Goal: Task Accomplishment & Management: Manage account settings

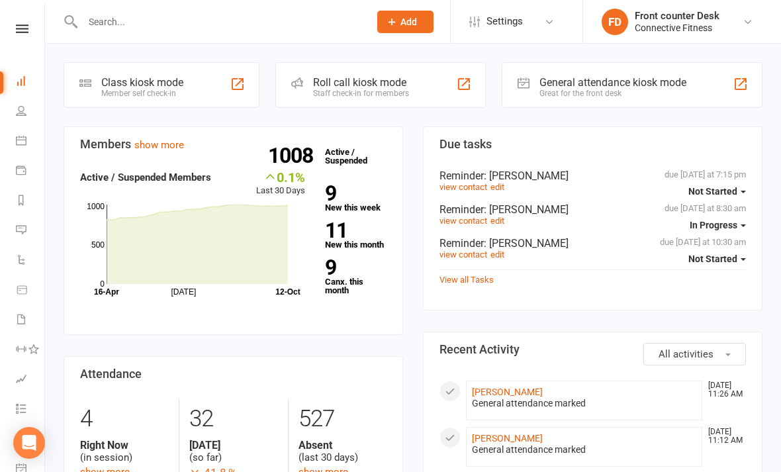
scroll to position [71, 0]
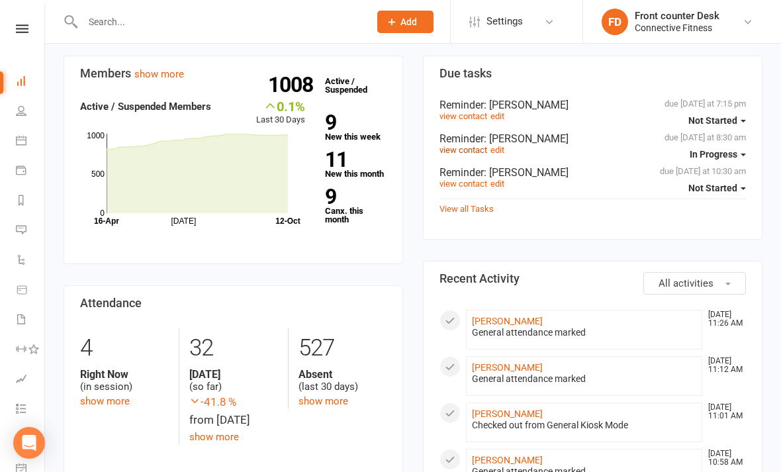
click at [470, 148] on link "view contact" at bounding box center [463, 150] width 48 height 10
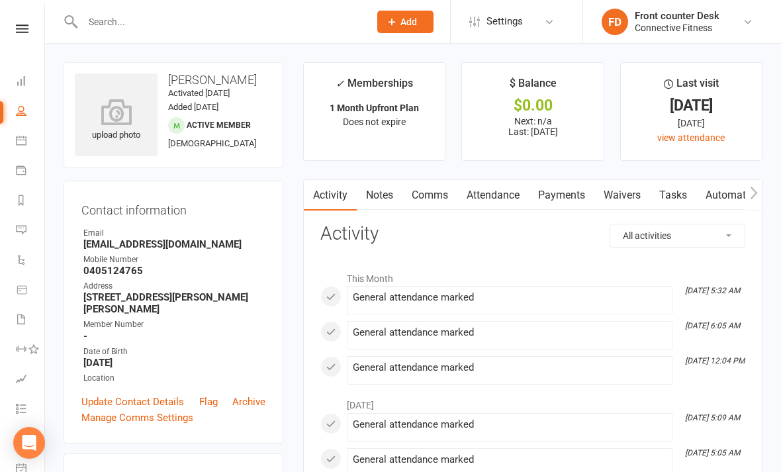
click at [565, 190] on link "Payments" at bounding box center [562, 195] width 66 height 30
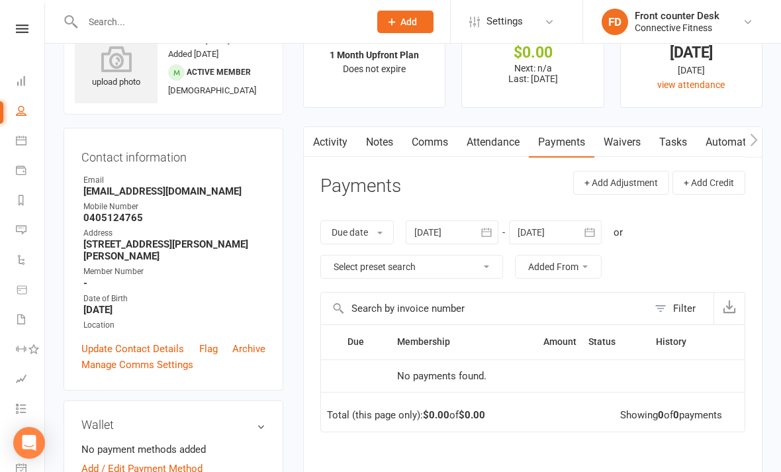
scroll to position [54, 0]
click at [493, 231] on icon "button" at bounding box center [486, 231] width 13 height 13
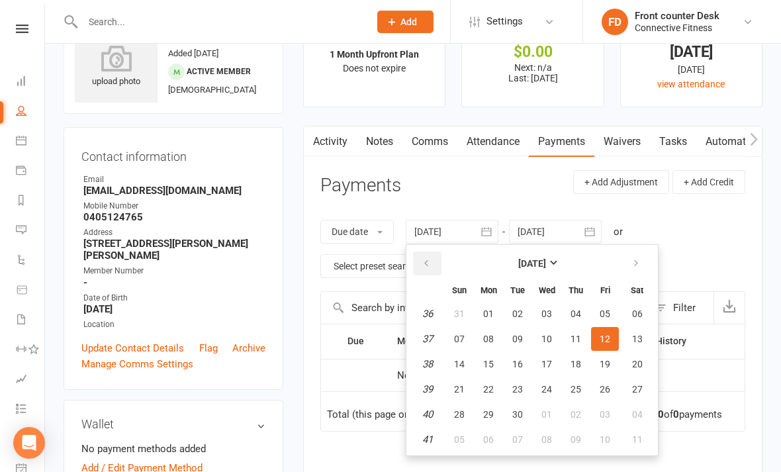
click at [427, 262] on icon "button" at bounding box center [425, 263] width 9 height 11
click at [437, 268] on button "button" at bounding box center [427, 263] width 28 height 24
click at [428, 272] on button "button" at bounding box center [427, 263] width 28 height 24
click at [431, 269] on button "button" at bounding box center [427, 263] width 28 height 24
click at [459, 333] on span "04" at bounding box center [459, 338] width 11 height 11
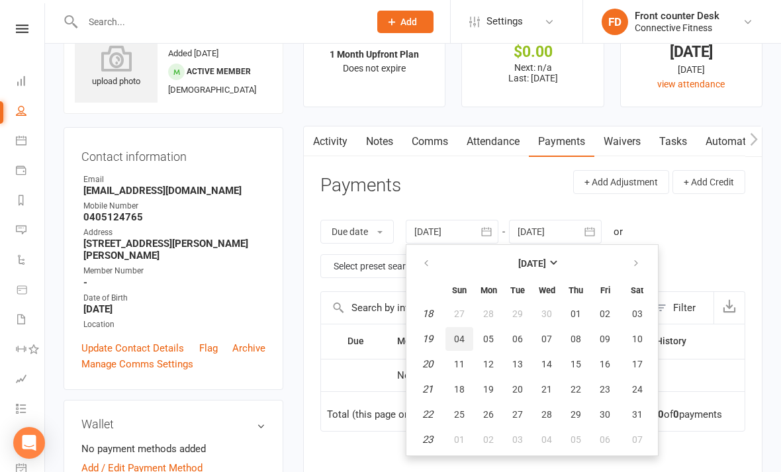
type input "04 May 2025"
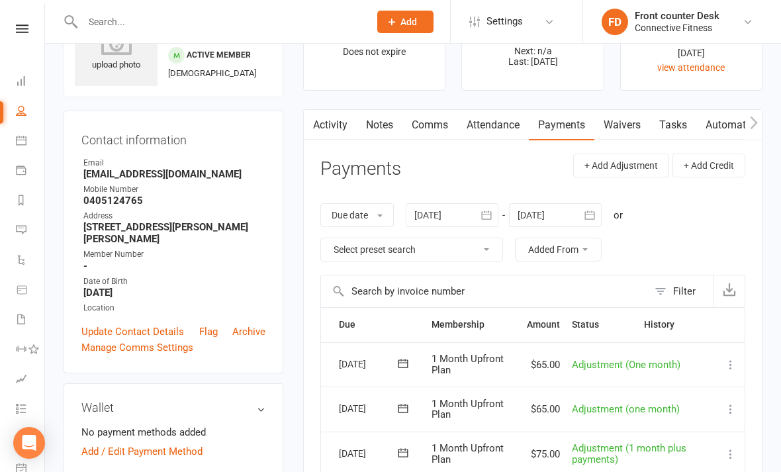
scroll to position [66, 0]
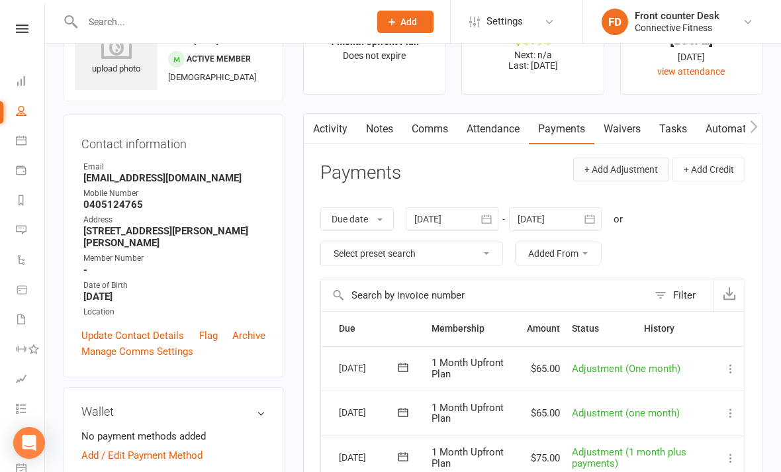
click at [638, 169] on button "+ Add Adjustment" at bounding box center [621, 169] width 96 height 24
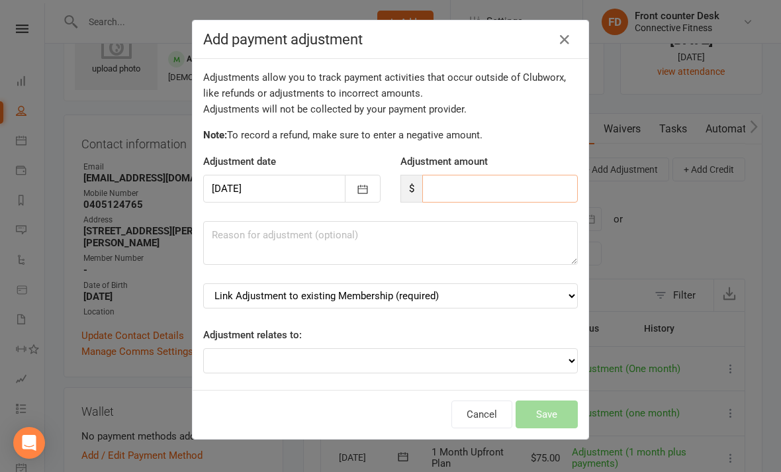
click at [515, 195] on input "number" at bounding box center [499, 189] width 155 height 28
type input "75"
click at [450, 257] on textarea at bounding box center [390, 243] width 374 height 44
click at [502, 294] on select "Link Adjustment to existing Membership (required) 1 Month Upfront Plan (starts:…" at bounding box center [390, 295] width 374 height 25
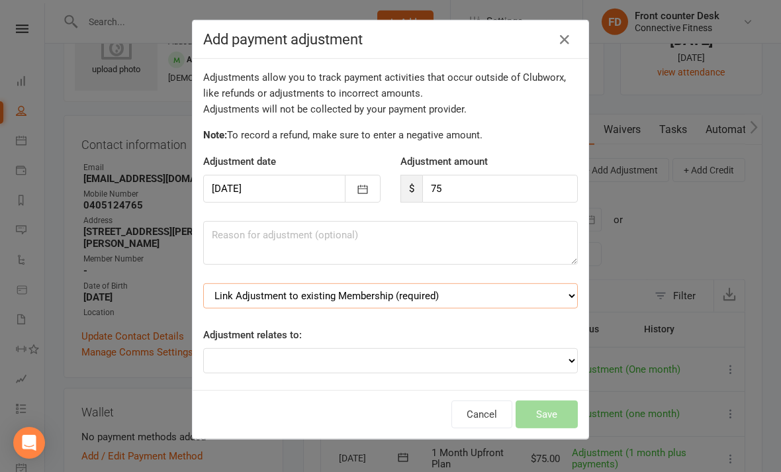
select select "0"
click at [431, 348] on select "Adjustment for an Autopayment Cash adjustment POS Sale adjustment Other adjustm…" at bounding box center [390, 360] width 374 height 25
click at [418, 357] on select "Adjustment for an Autopayment Cash adjustment POS Sale adjustment Other adjustm…" at bounding box center [390, 360] width 374 height 25
select select "1"
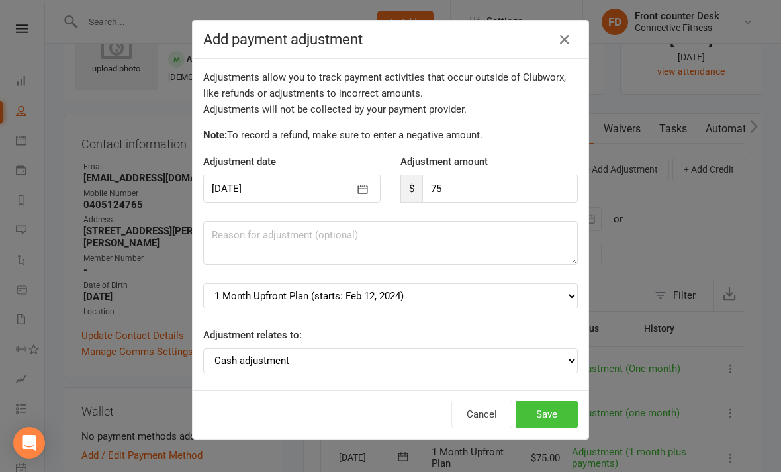
click at [564, 400] on button "Save" at bounding box center [546, 414] width 62 height 28
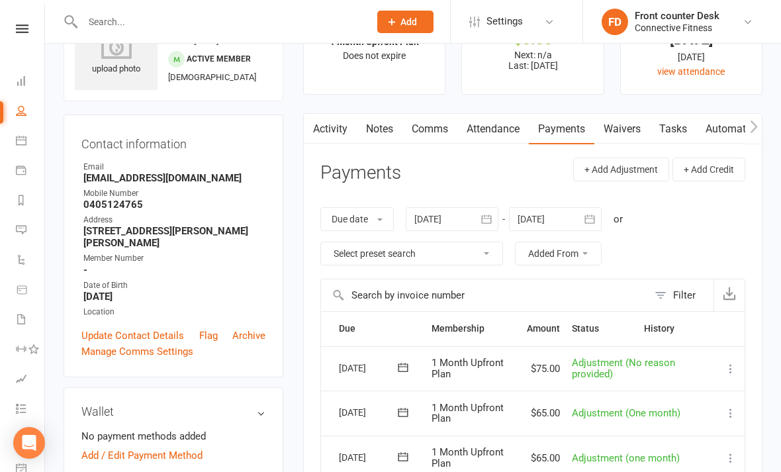
click at [682, 130] on link "Tasks" at bounding box center [673, 129] width 46 height 30
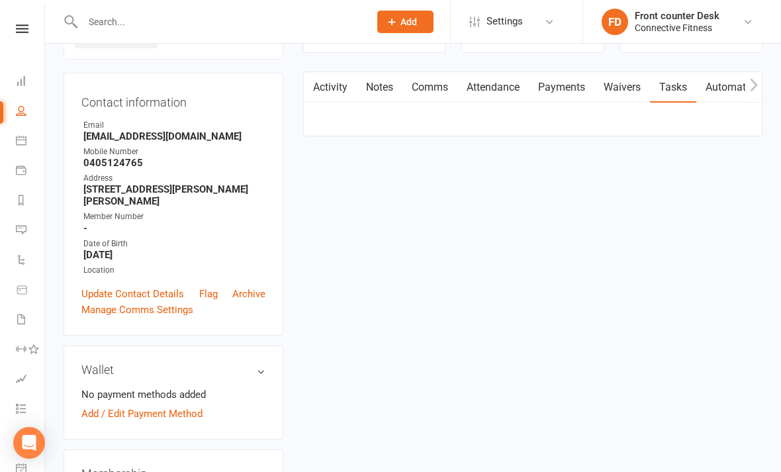
scroll to position [109, 0]
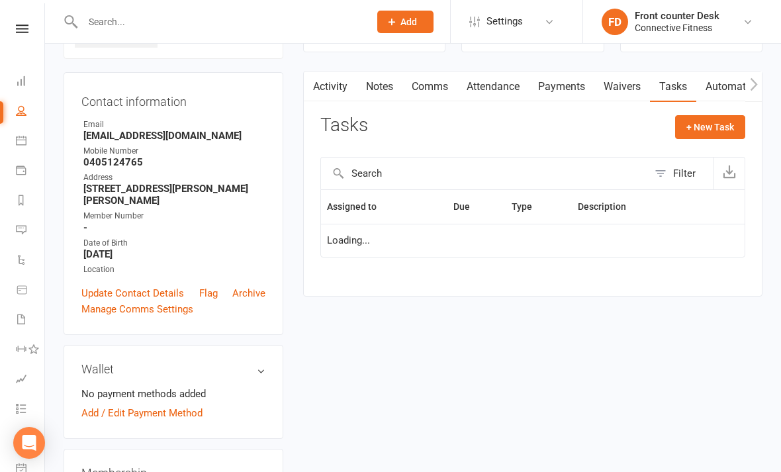
select select "started"
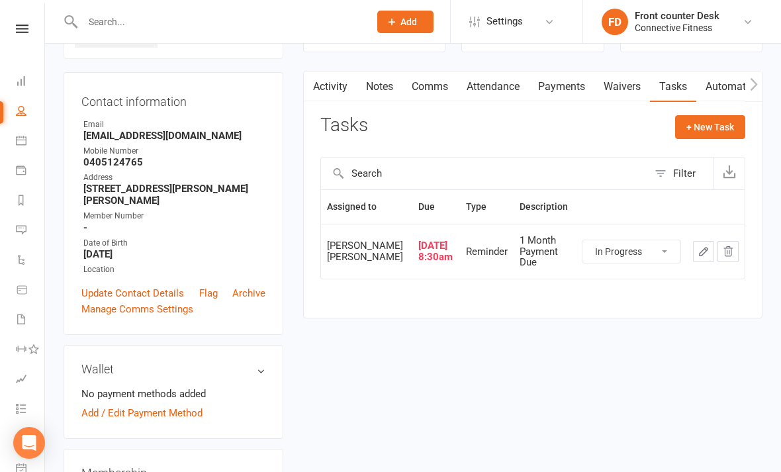
click at [703, 248] on icon "button" at bounding box center [703, 251] width 12 height 12
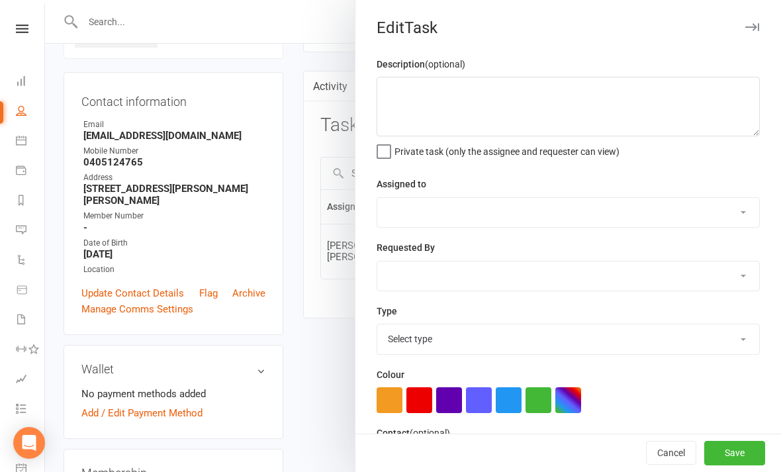
type textarea "1 Month Payment Due"
select select "43994"
select select "45139"
type input "10 Oct 2025"
type input "8:30am"
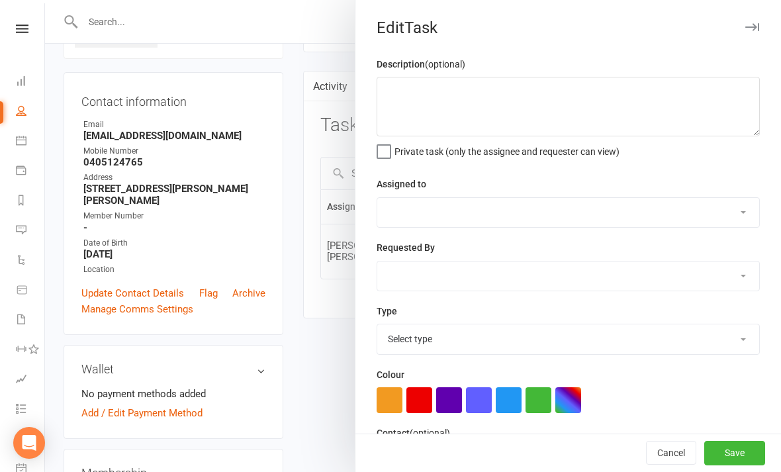
checkbox input "true"
select select "19808"
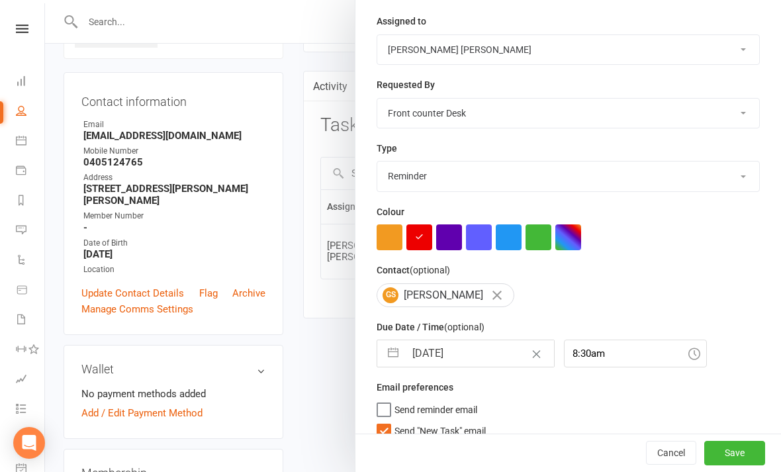
scroll to position [175, 0]
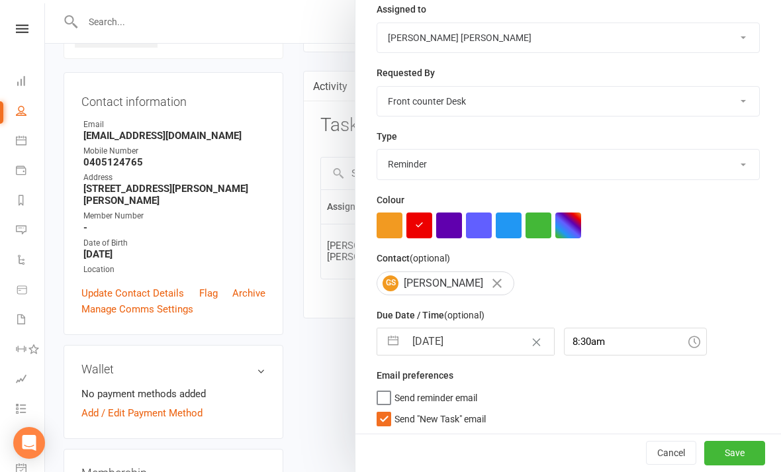
click at [396, 345] on button "button" at bounding box center [393, 341] width 24 height 26
select select "8"
select select "2025"
select select "9"
select select "2025"
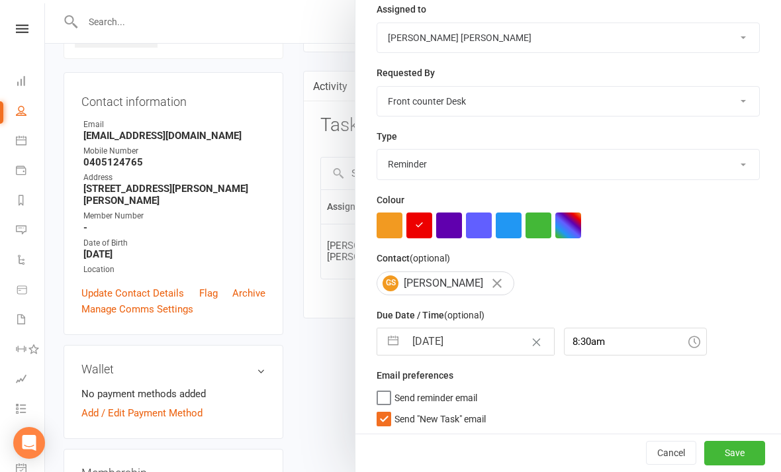
select select "10"
select select "2025"
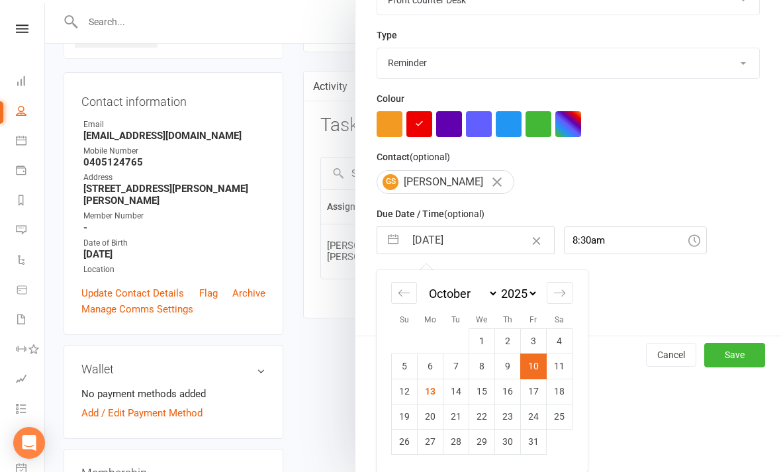
scroll to position [279, 0]
click at [564, 294] on icon "Move forward to switch to the next month." at bounding box center [559, 292] width 11 height 7
select select "11"
select select "2025"
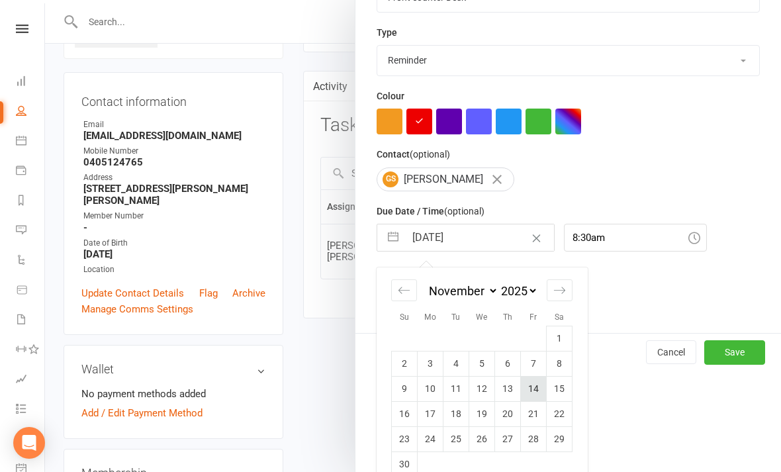
click at [532, 390] on td "14" at bounding box center [534, 388] width 26 height 25
type input "14 Nov 2025"
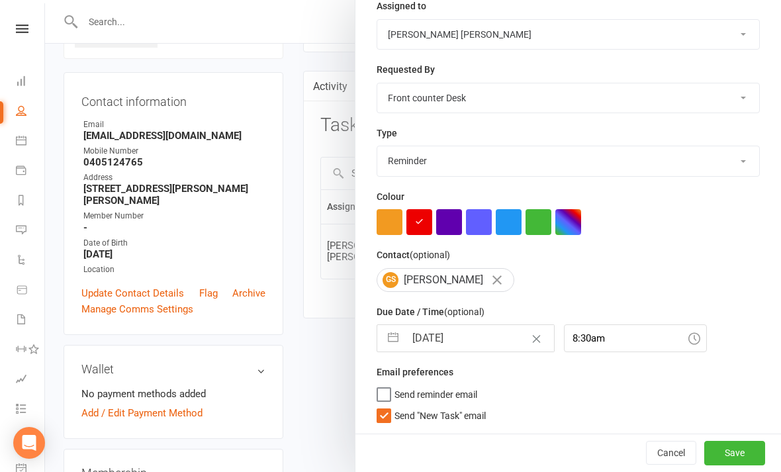
scroll to position [181, 0]
click at [748, 451] on button "Save" at bounding box center [734, 453] width 61 height 24
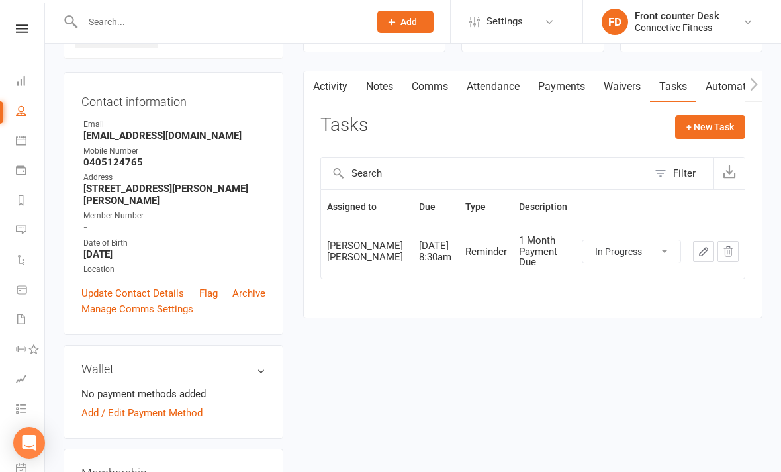
click at [24, 42] on div "Clubworx" at bounding box center [22, 45] width 44 height 43
click at [24, 46] on div "Clubworx" at bounding box center [22, 45] width 44 height 43
click at [24, 45] on div "Clubworx" at bounding box center [22, 45] width 44 height 43
click at [14, 32] on link at bounding box center [22, 28] width 47 height 9
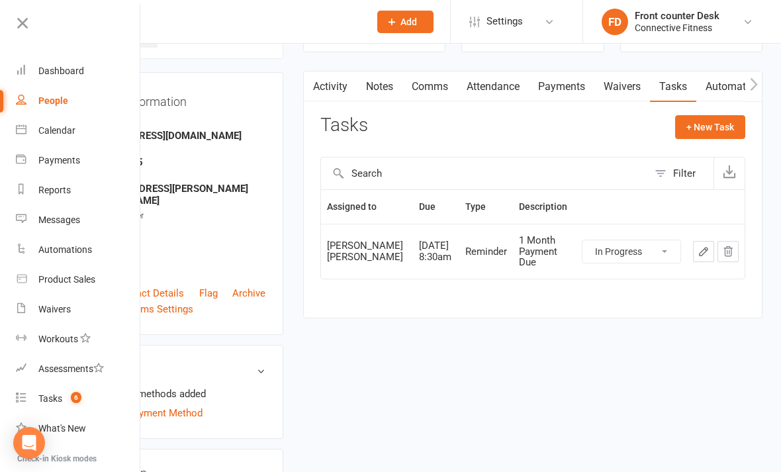
click at [61, 102] on div "People" at bounding box center [53, 100] width 30 height 11
select select "100"
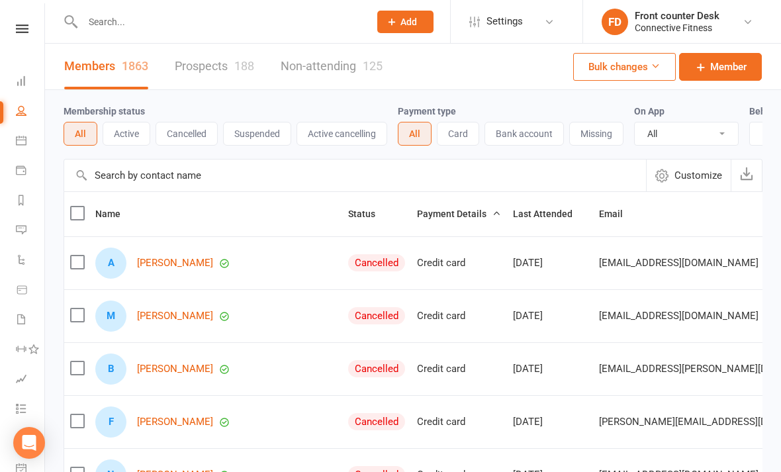
click at [310, 176] on input "text" at bounding box center [355, 175] width 582 height 32
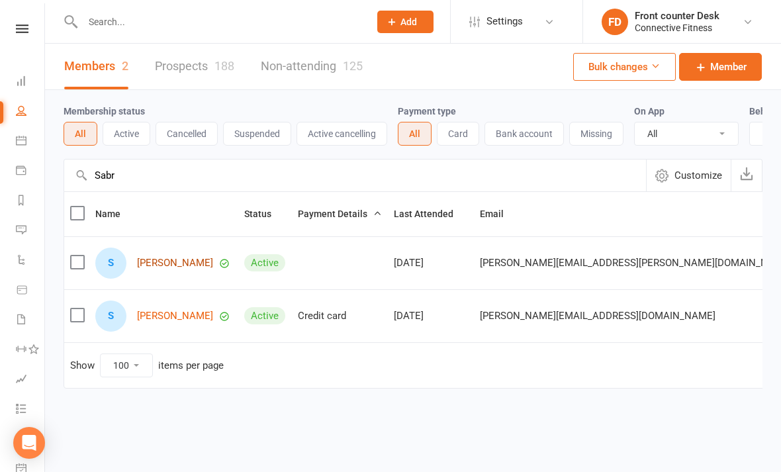
type input "Sabr"
click at [191, 260] on link "Sabrina Bottini" at bounding box center [175, 262] width 76 height 11
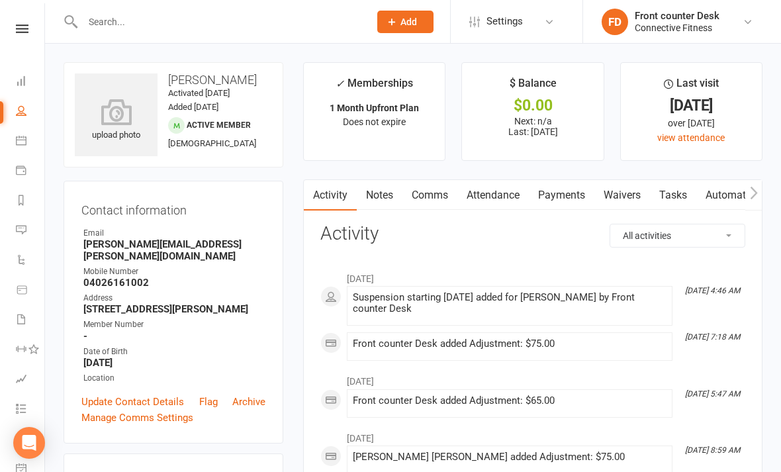
click at [578, 183] on link "Payments" at bounding box center [562, 195] width 66 height 30
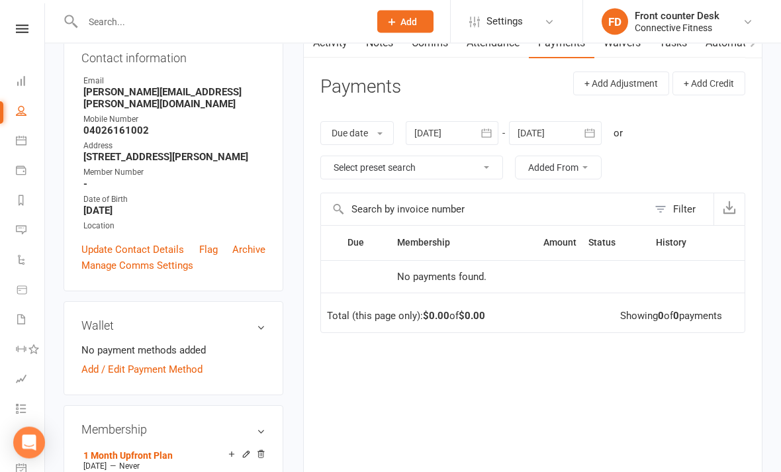
scroll to position [151, 0]
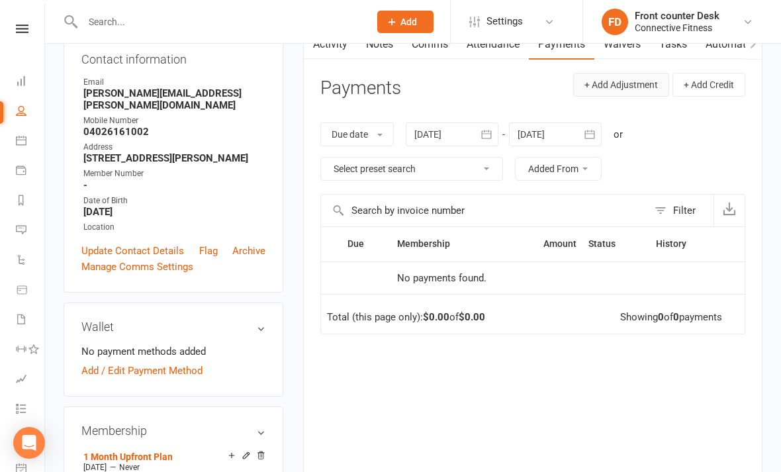
click at [633, 88] on button "+ Add Adjustment" at bounding box center [621, 85] width 96 height 24
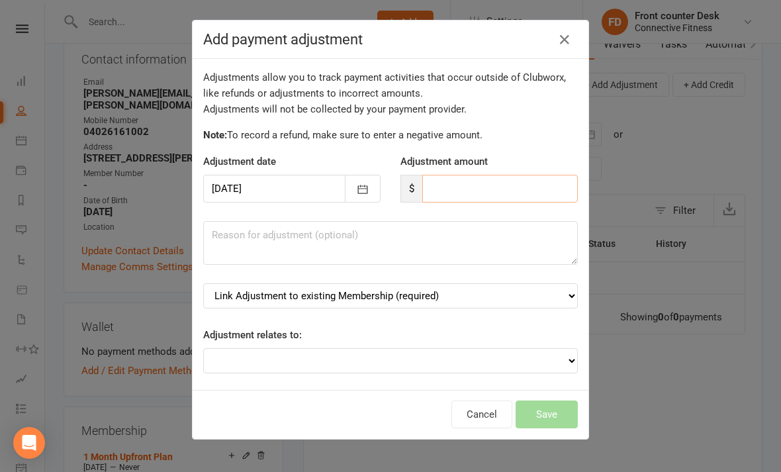
click at [538, 184] on input "number" at bounding box center [499, 189] width 155 height 28
type input "75"
click at [460, 251] on textarea at bounding box center [390, 243] width 374 height 44
click at [508, 277] on div "Adjustments allow you to track payment activities that occur outside of Clubwor…" at bounding box center [391, 224] width 396 height 331
click at [493, 294] on select "Link Adjustment to existing Membership (required) 1 Month Upfront Plan (starts:…" at bounding box center [390, 295] width 374 height 25
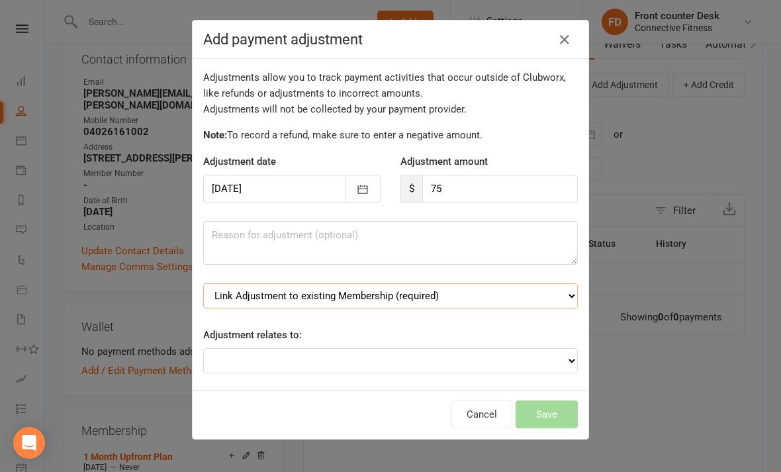
select select "0"
click at [471, 357] on select "Adjustment for an Autopayment Cash adjustment POS Sale adjustment Other adjustm…" at bounding box center [390, 360] width 374 height 25
select select "1"
click at [547, 400] on button "Save" at bounding box center [546, 414] width 62 height 28
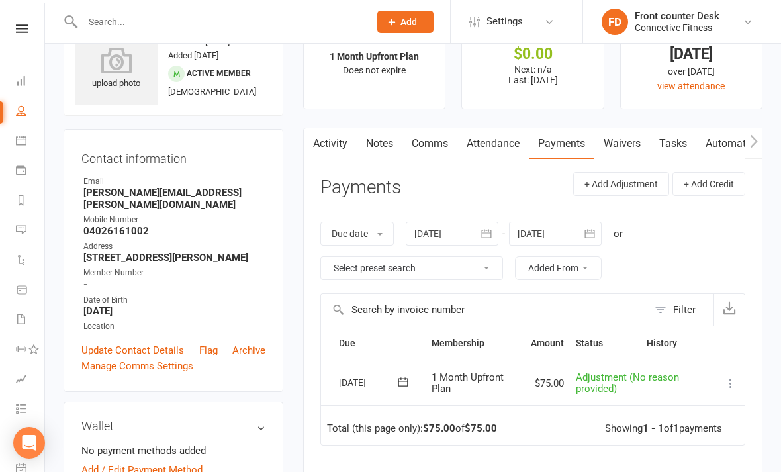
click at [682, 148] on link "Tasks" at bounding box center [673, 143] width 46 height 30
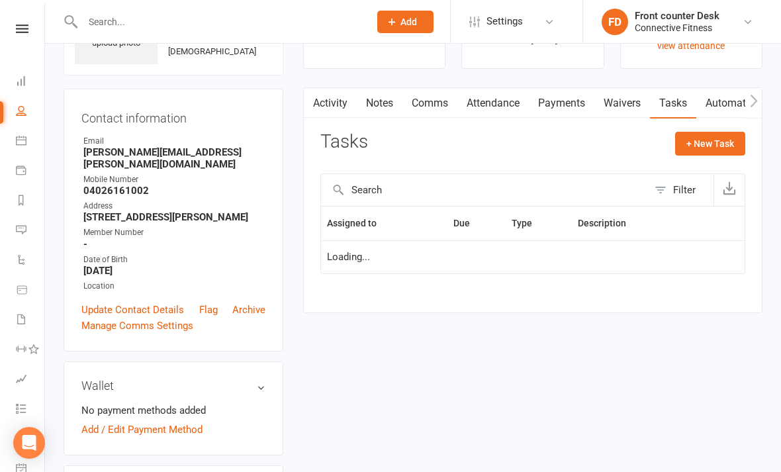
scroll to position [94, 0]
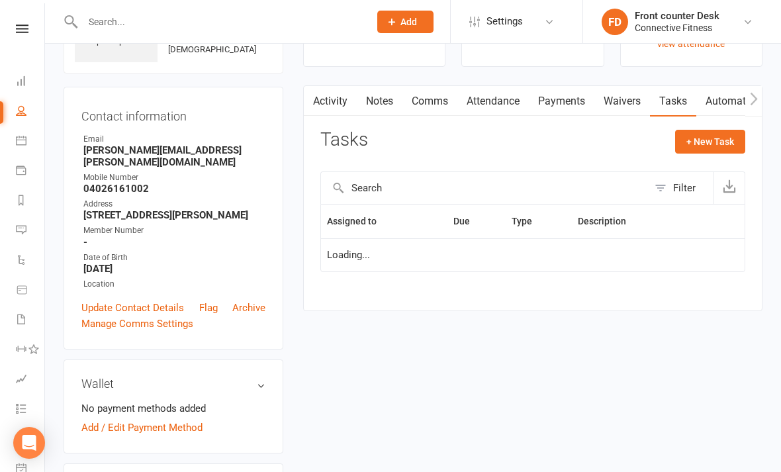
select select "started"
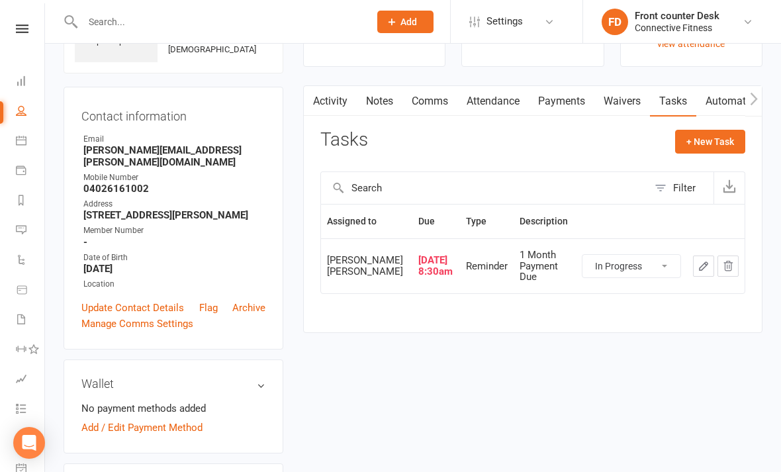
click at [701, 272] on icon "button" at bounding box center [703, 266] width 12 height 12
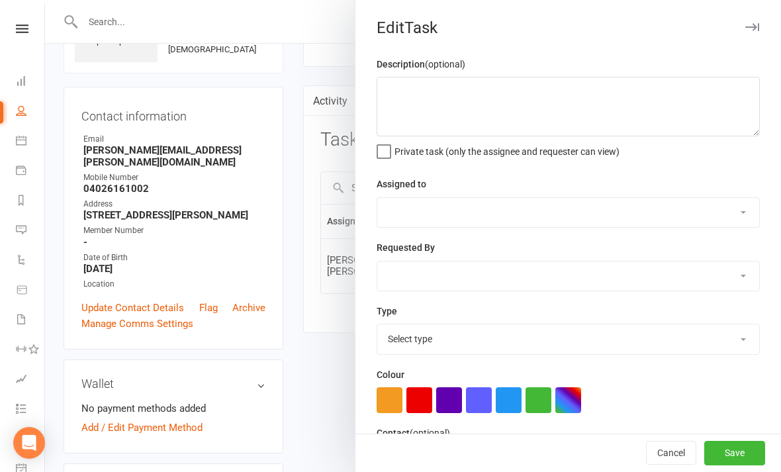
type textarea "1 Month Payment Due"
select select "43994"
select select "45139"
type input "12 Oct 2025"
type input "8:30am"
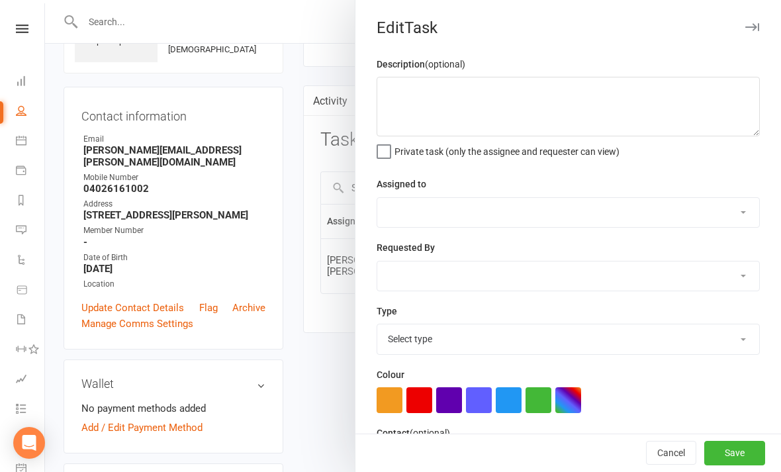
checkbox input "true"
select select "19808"
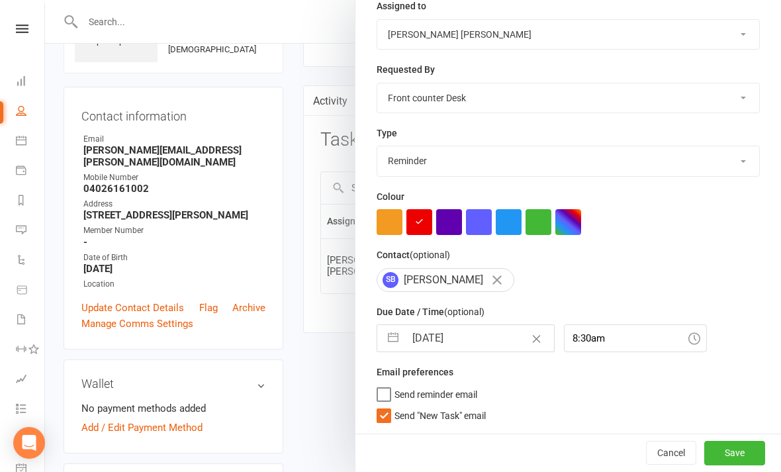
scroll to position [181, 0]
click at [400, 339] on button "button" at bounding box center [393, 338] width 24 height 26
select select "8"
select select "2025"
select select "9"
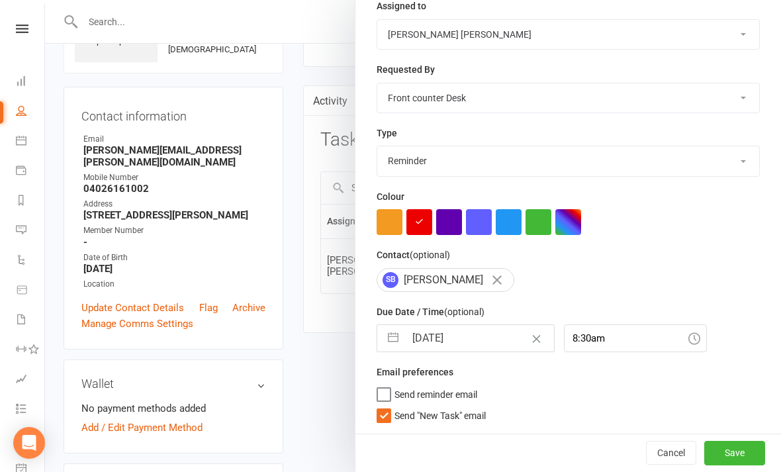
select select "2025"
select select "10"
select select "2025"
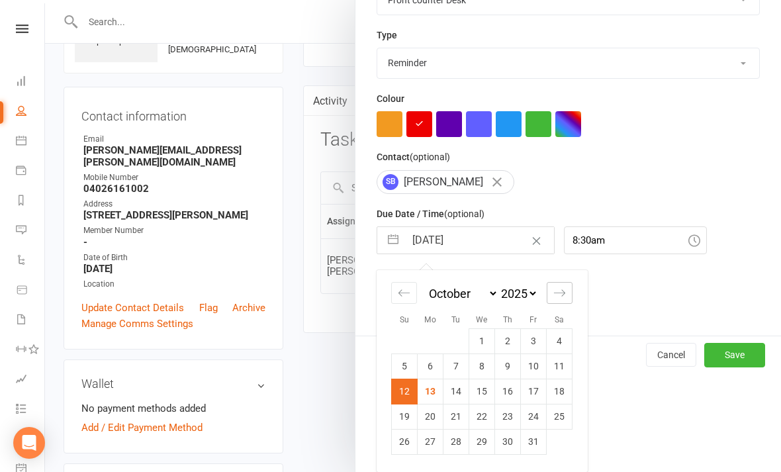
click at [555, 294] on icon "Move forward to switch to the next month." at bounding box center [559, 292] width 13 height 13
select select "11"
select select "2025"
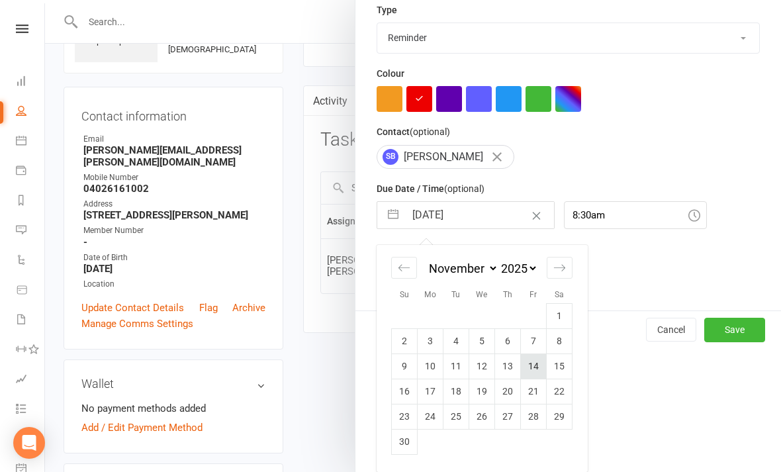
click at [533, 367] on td "14" at bounding box center [534, 365] width 26 height 25
type input "14 Nov 2025"
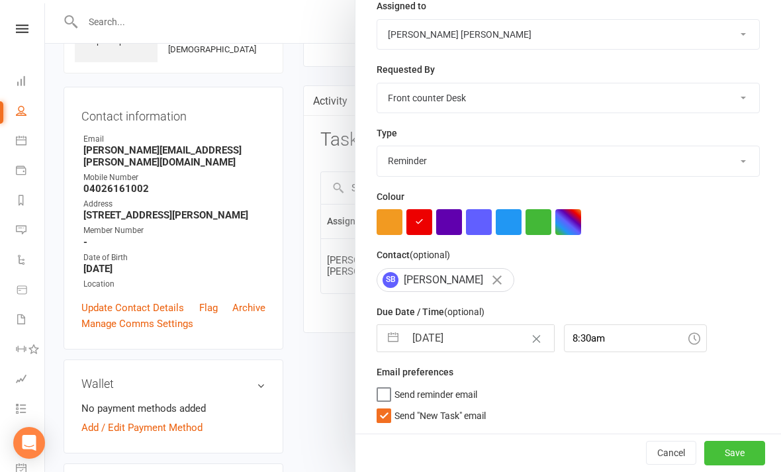
click at [744, 445] on button "Save" at bounding box center [734, 453] width 61 height 24
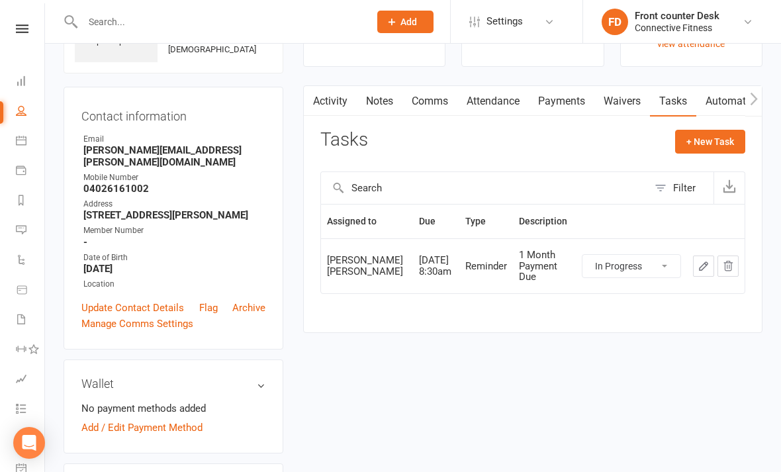
click at [34, 25] on link at bounding box center [22, 28] width 47 height 9
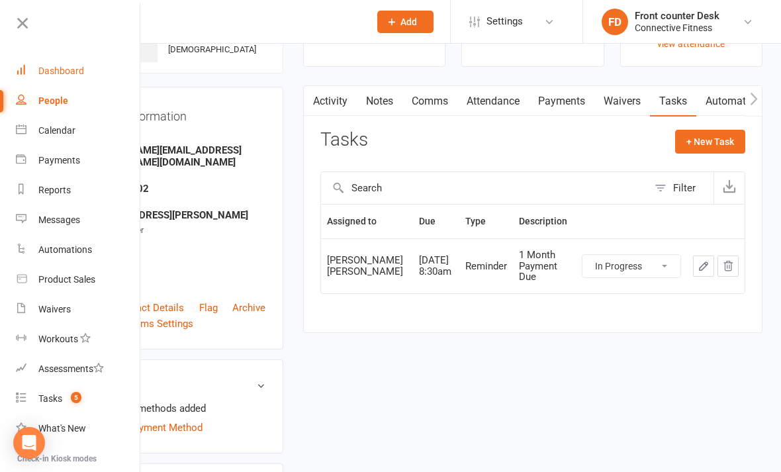
click at [85, 66] on link "Dashboard" at bounding box center [78, 71] width 125 height 30
